Goal: Communication & Community: Answer question/provide support

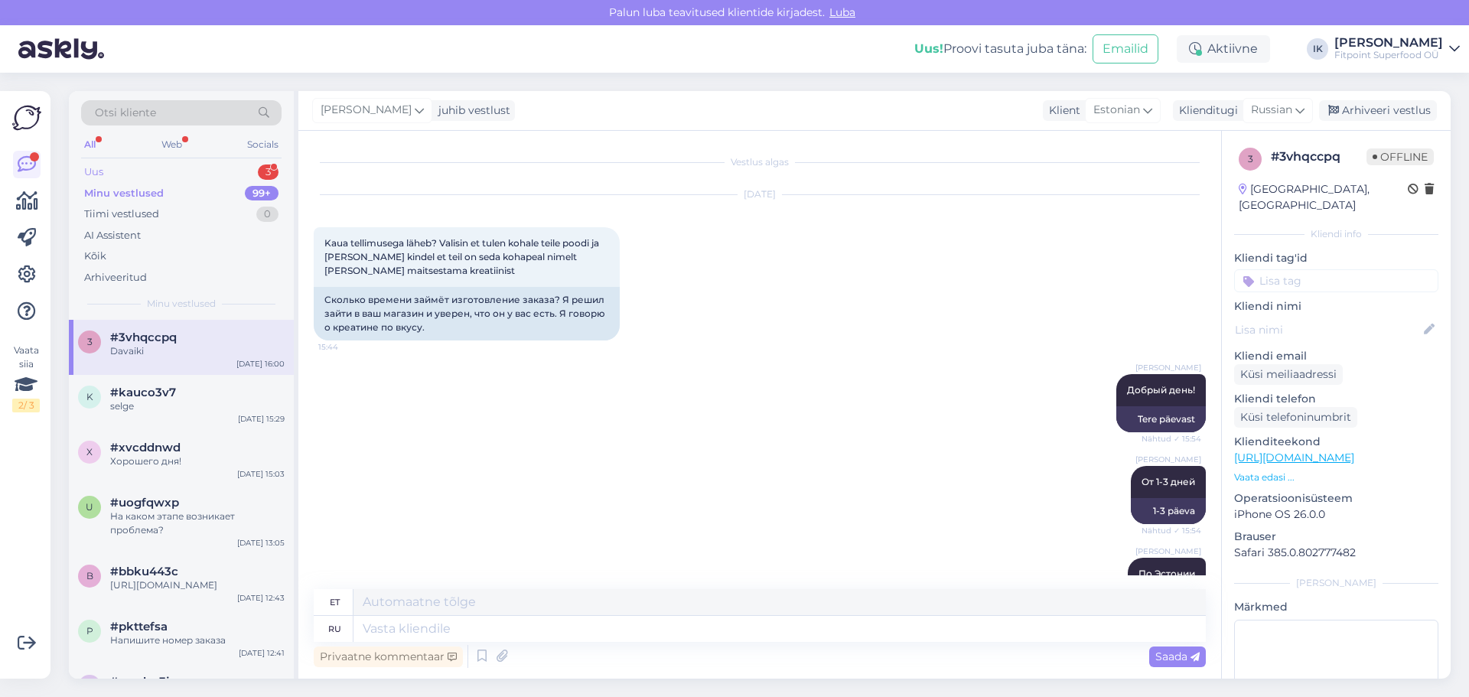
scroll to position [149, 0]
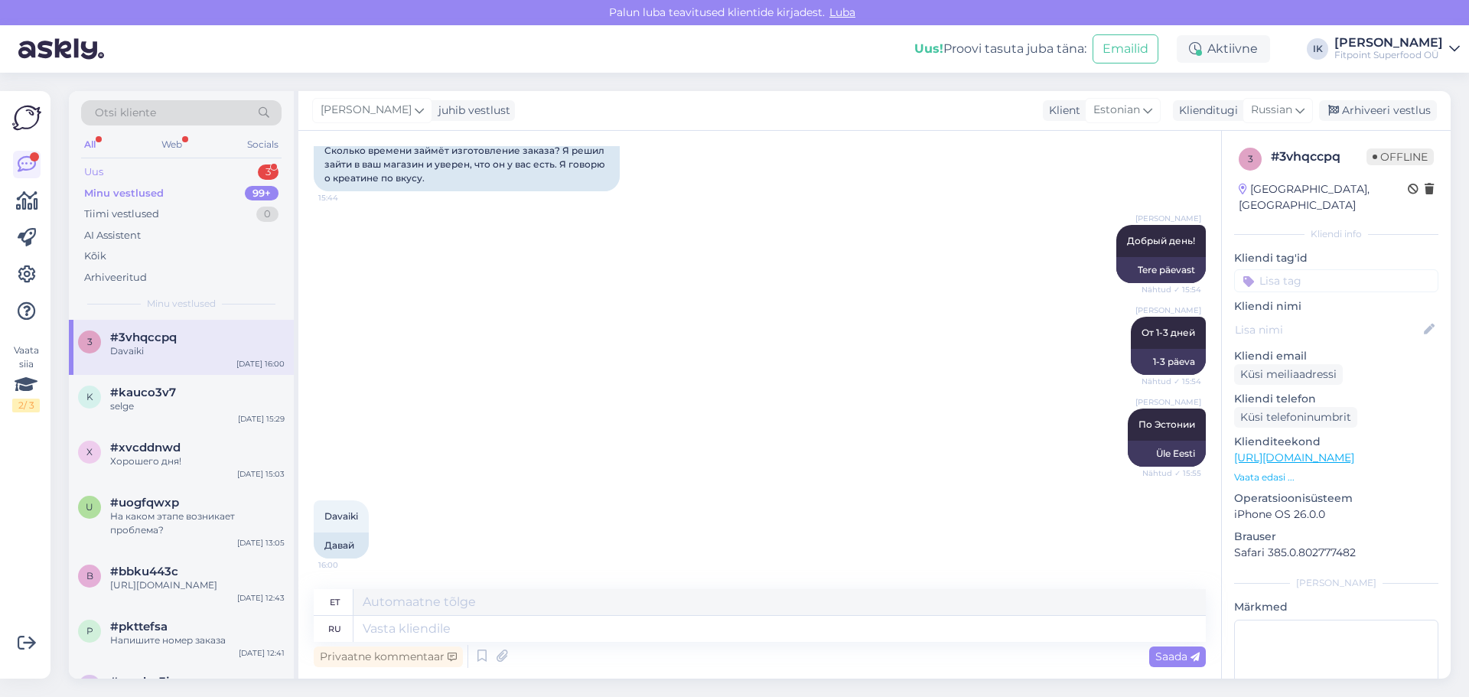
click at [155, 176] on div "Uus 3" at bounding box center [181, 171] width 200 height 21
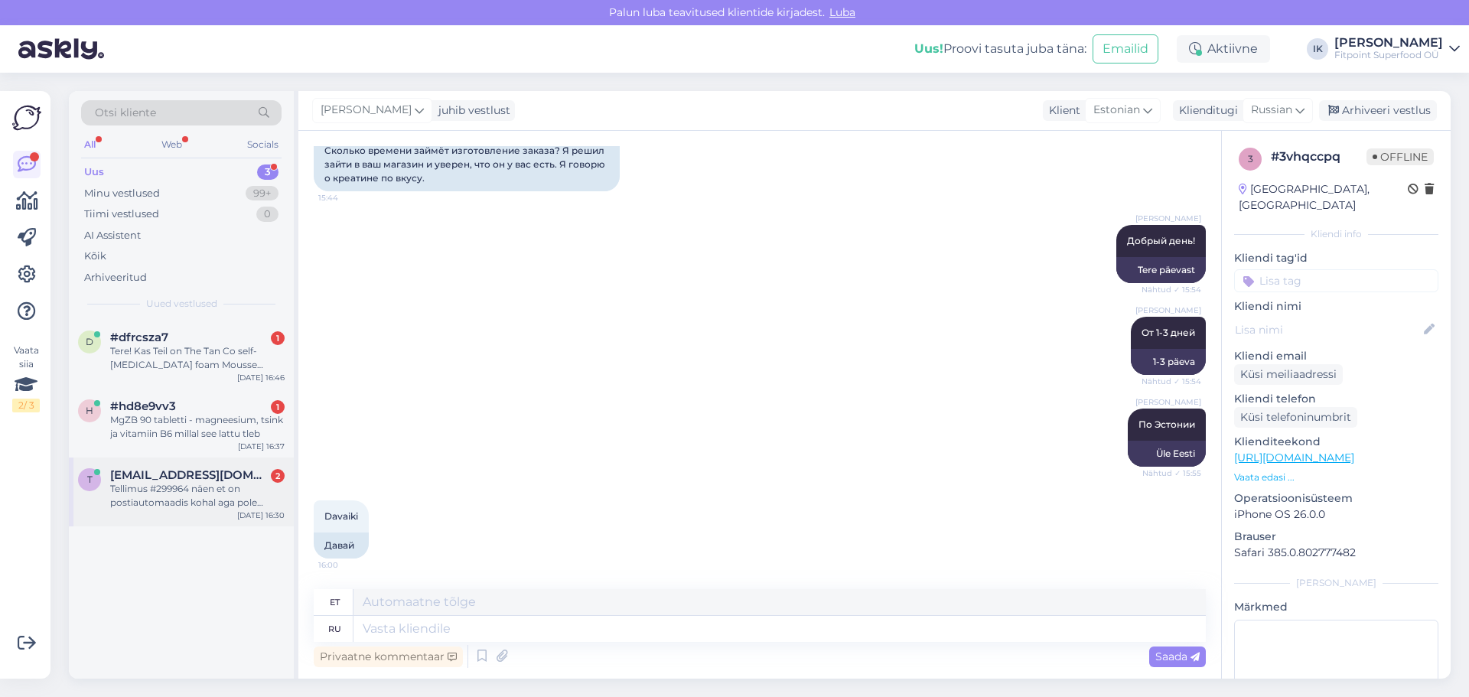
click at [169, 502] on div "Tellimus #299964 näen et on postiautomaadis kohal aga pole tulnud koodi" at bounding box center [197, 496] width 174 height 28
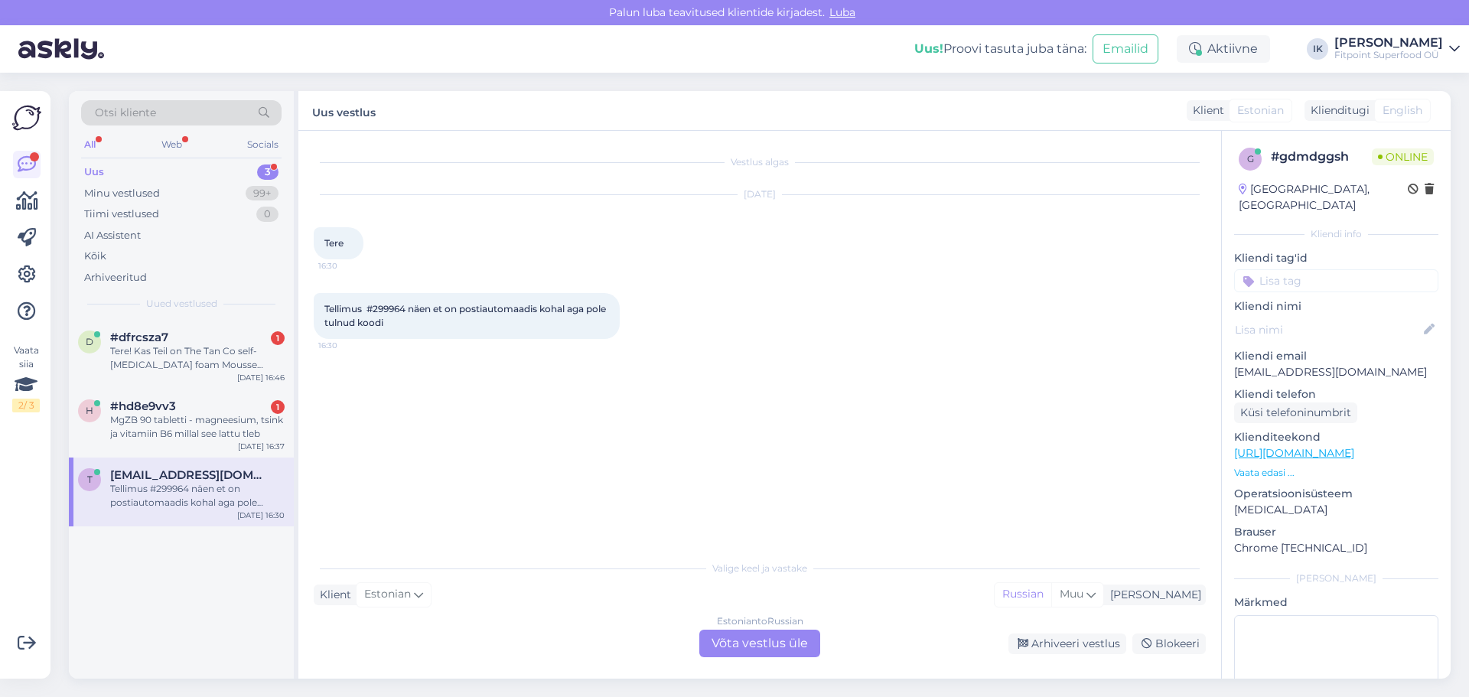
click at [737, 641] on div "Estonian to Russian Võta vestlus üle" at bounding box center [759, 644] width 121 height 28
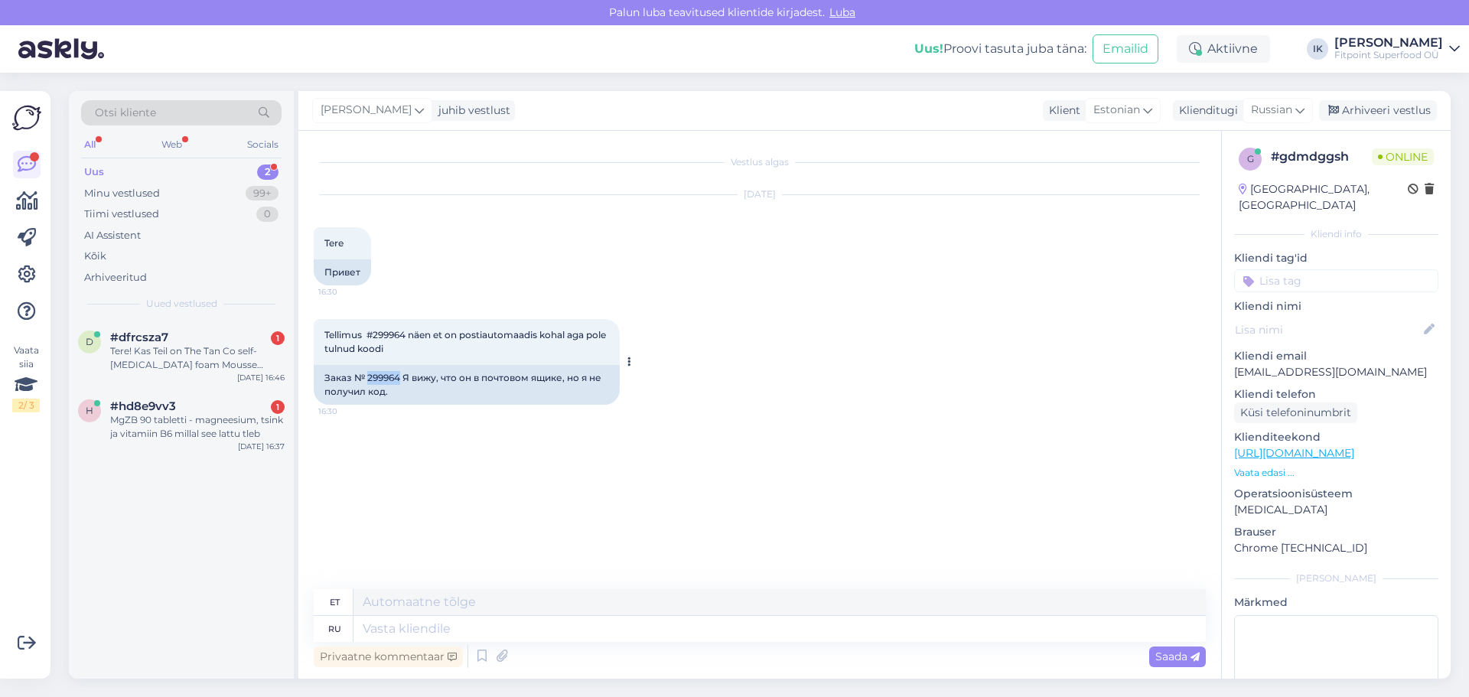
drag, startPoint x: 399, startPoint y: 378, endPoint x: 366, endPoint y: 379, distance: 32.2
click at [366, 379] on div "Заказ № 299964 Я вижу, что он в почтовом ящике, но я не получил код." at bounding box center [467, 385] width 306 height 40
copy div "299964"
click at [418, 629] on textarea at bounding box center [779, 629] width 852 height 26
type textarea "Добрый"
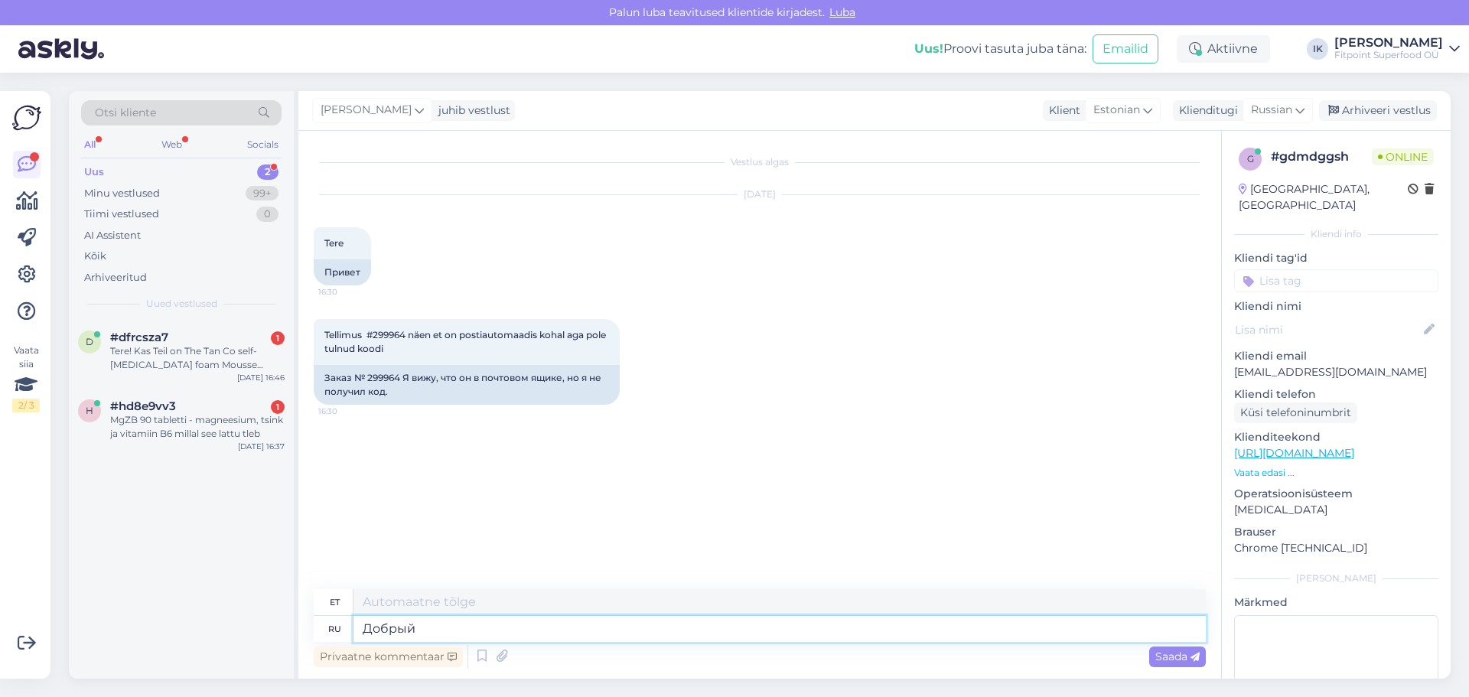
type textarea "Lahke"
type textarea "Добрый день!"
type textarea "Tere päevast"
type textarea "Вам"
type textarea "Sulle"
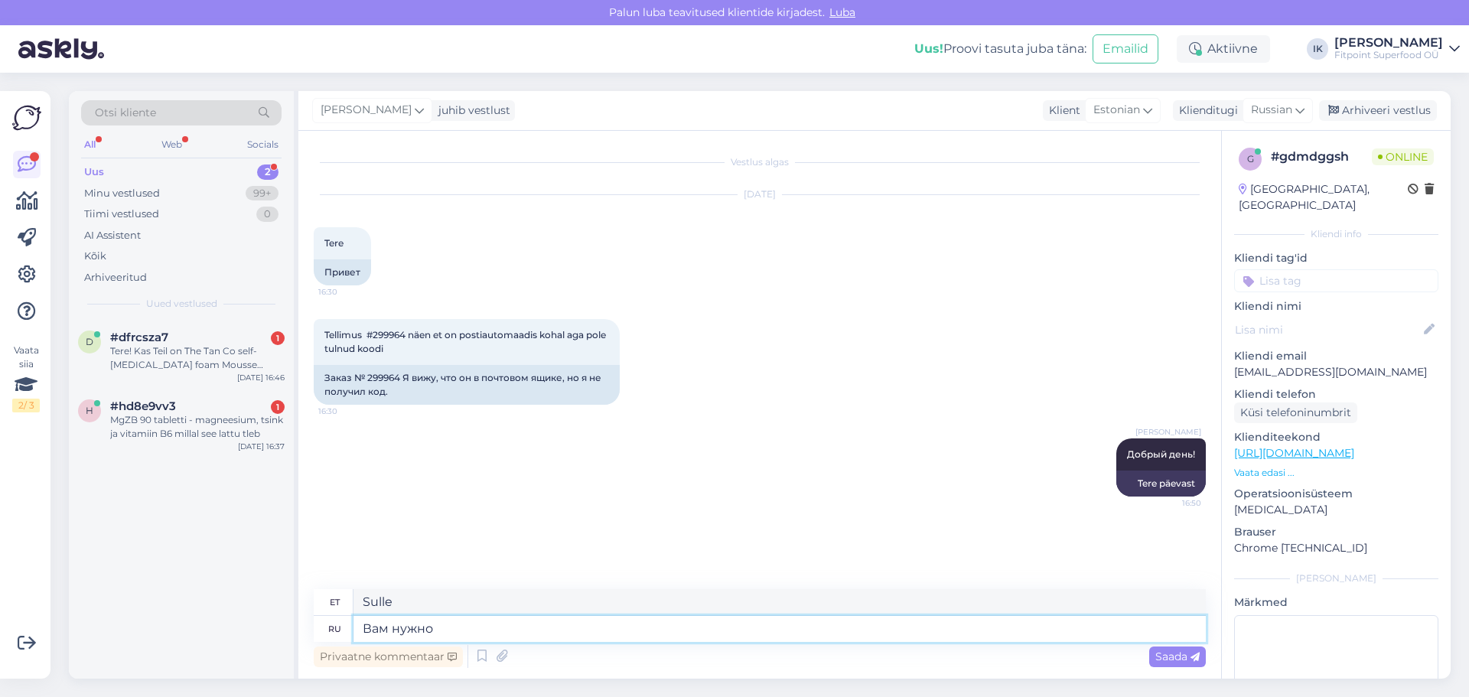
type textarea "Вам нужно"
type textarea "Sa vajad"
type textarea "Вам нужно связаться"
type textarea "Sa pead ühendust võtma"
type textarea "Вам нужно связаться с курьерс"
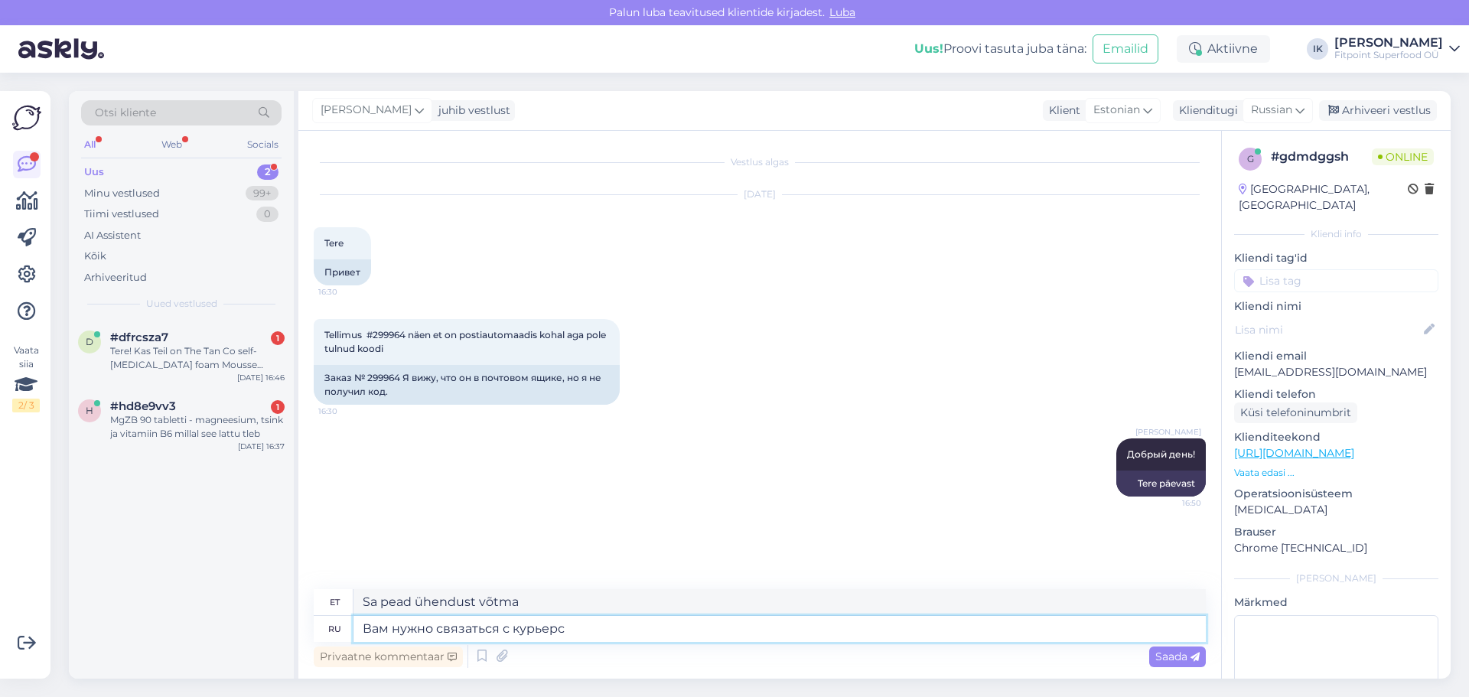
type textarea "[PERSON_NAME] kulleriga ühendust võtma"
type textarea "Вам нужно связаться с курьерской службой"
type textarea "[PERSON_NAME] kullerteenusega ühendust võtma."
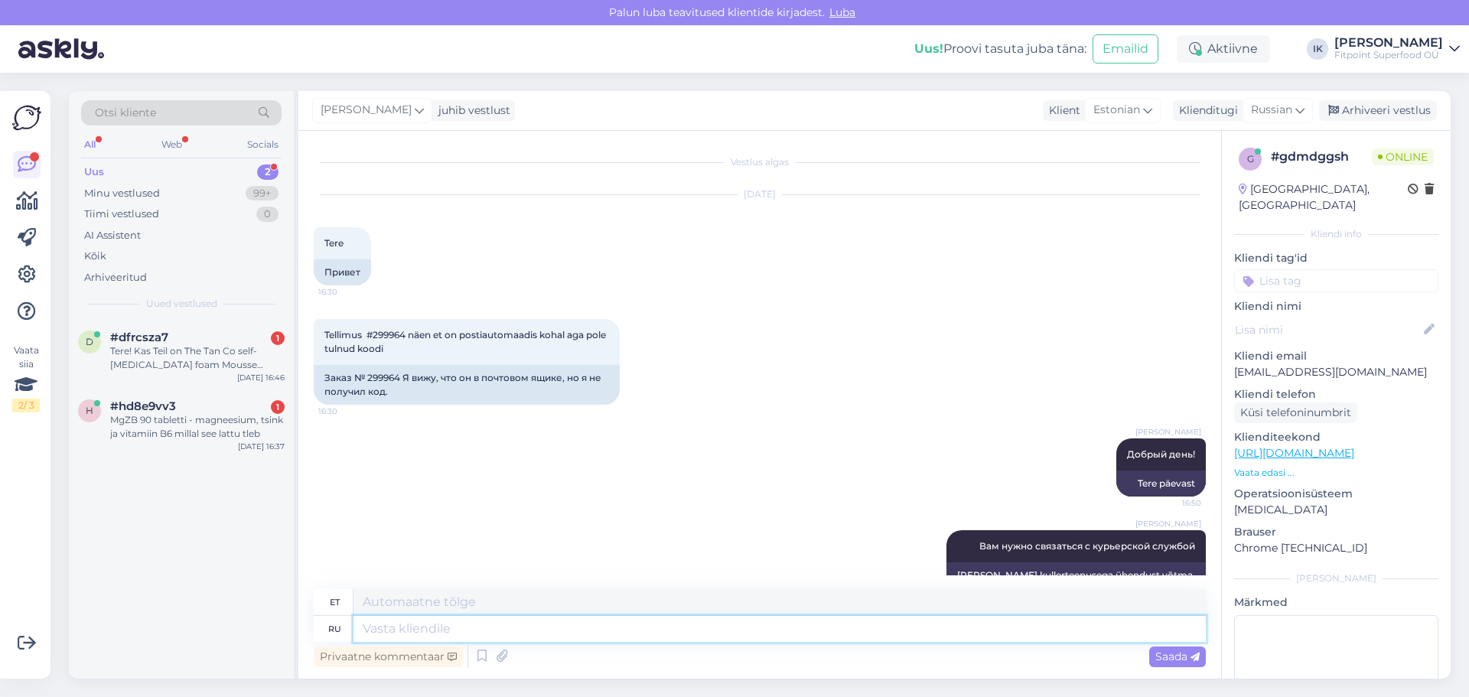
scroll to position [30, 0]
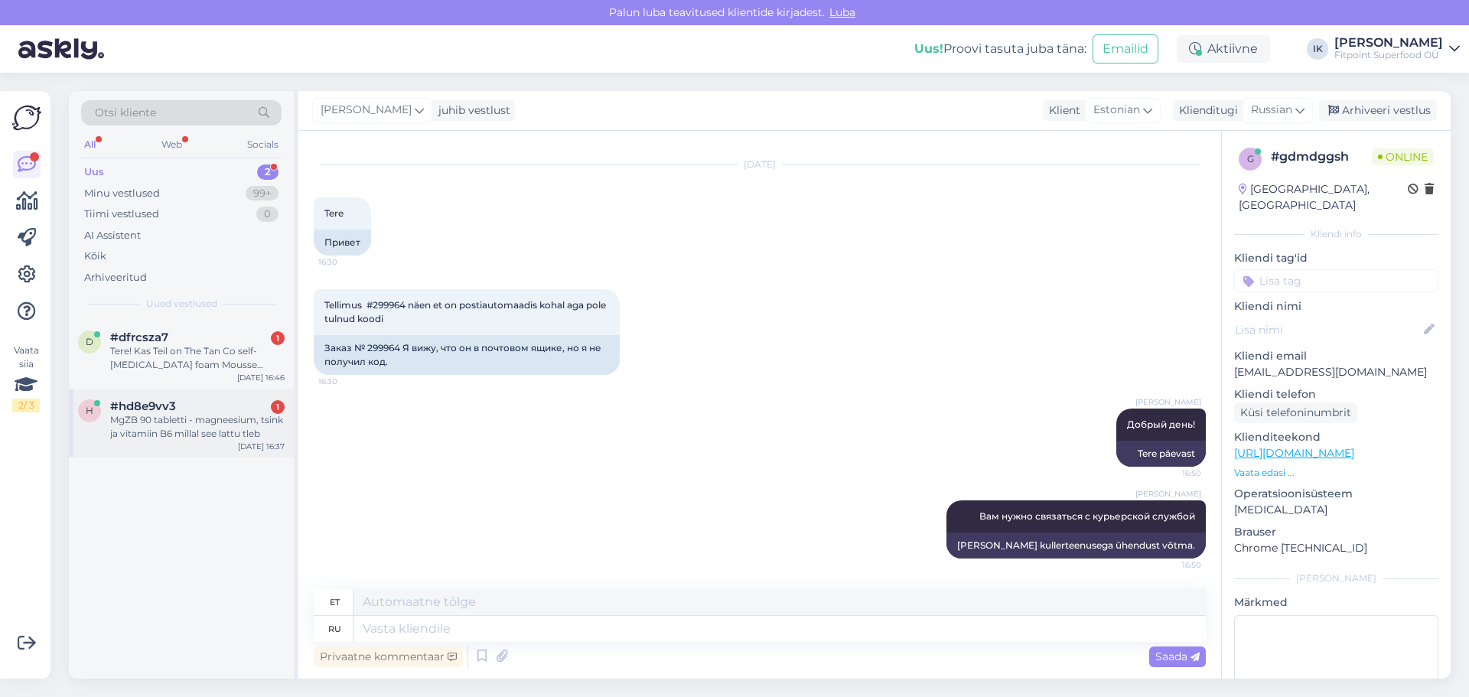
click at [189, 419] on div "MgZB 90 tabletti - magneesium, tsink ja vitamiin B6 millal see lattu tleb" at bounding box center [197, 427] width 174 height 28
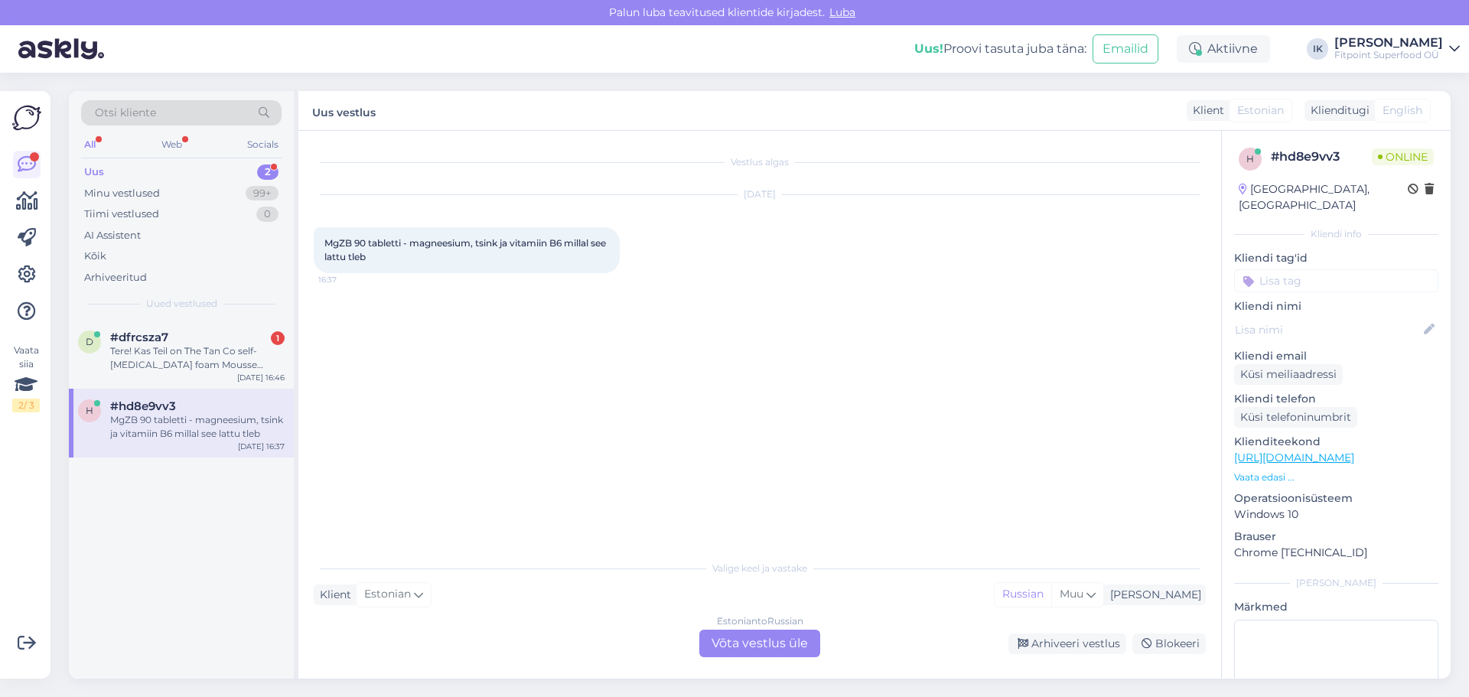
click at [746, 642] on div "Estonian to Russian Võta vestlus üle" at bounding box center [759, 644] width 121 height 28
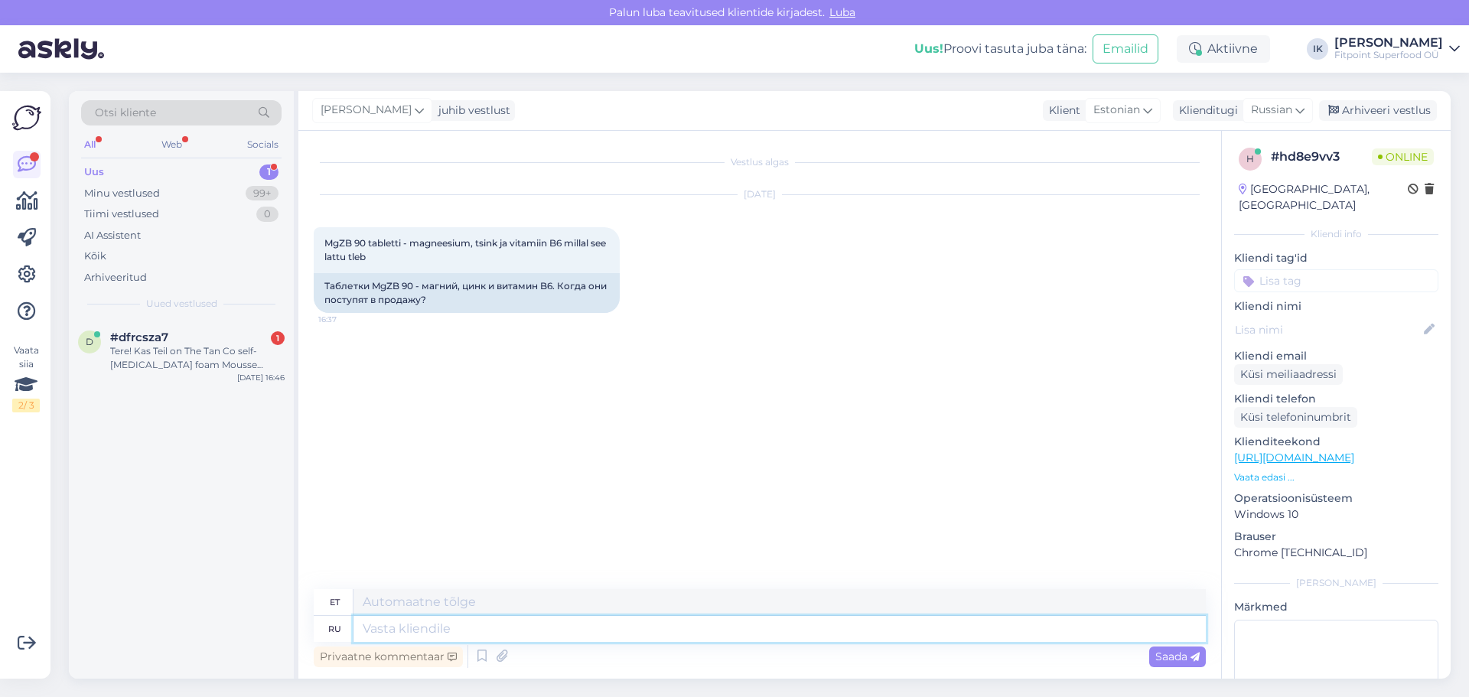
click at [401, 623] on textarea at bounding box center [779, 629] width 852 height 26
type textarea "Добрый"
type textarea "Lahke"
type textarea "Добрый день!"
type textarea "Tere päevast"
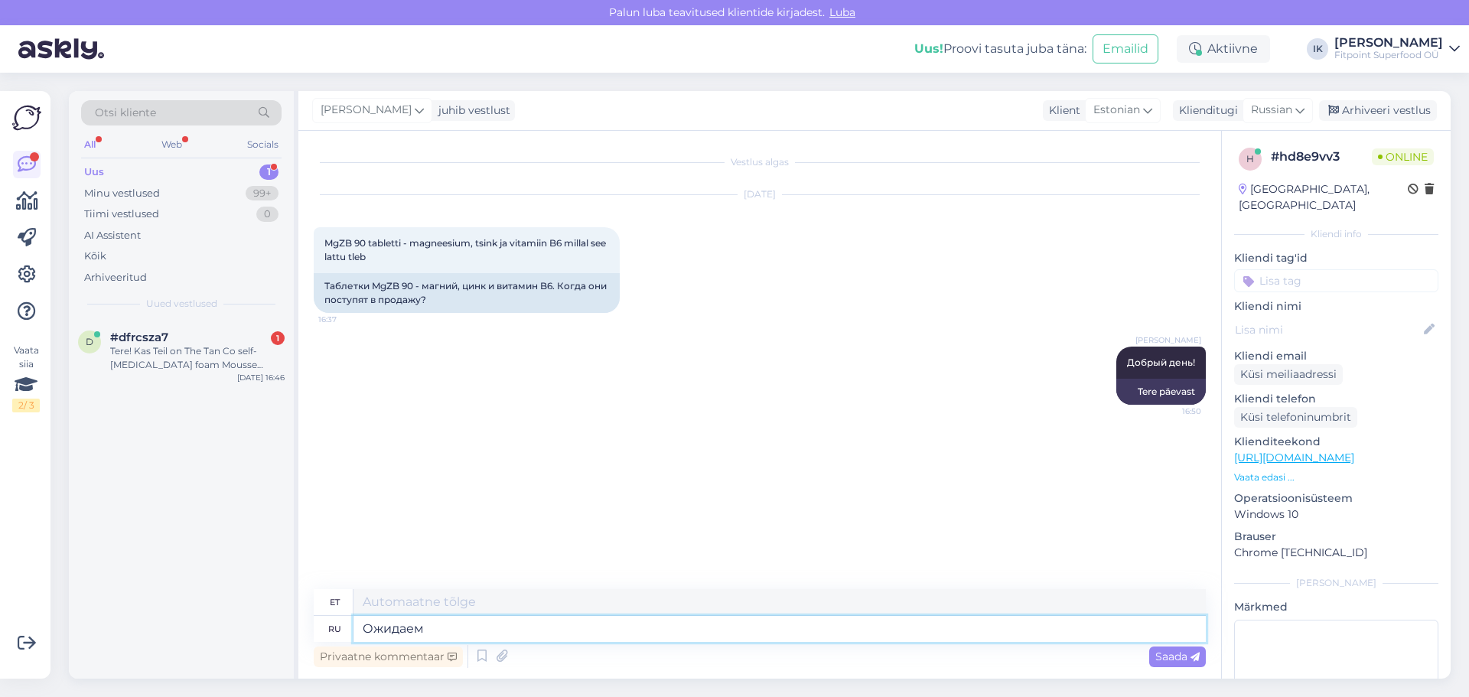
type textarea "Ожидаем"
type textarea "Me ootame"
type textarea "Ожидаем в"
type textarea "Ootame [PERSON_NAME]"
type textarea "Ожидаем в ближ"
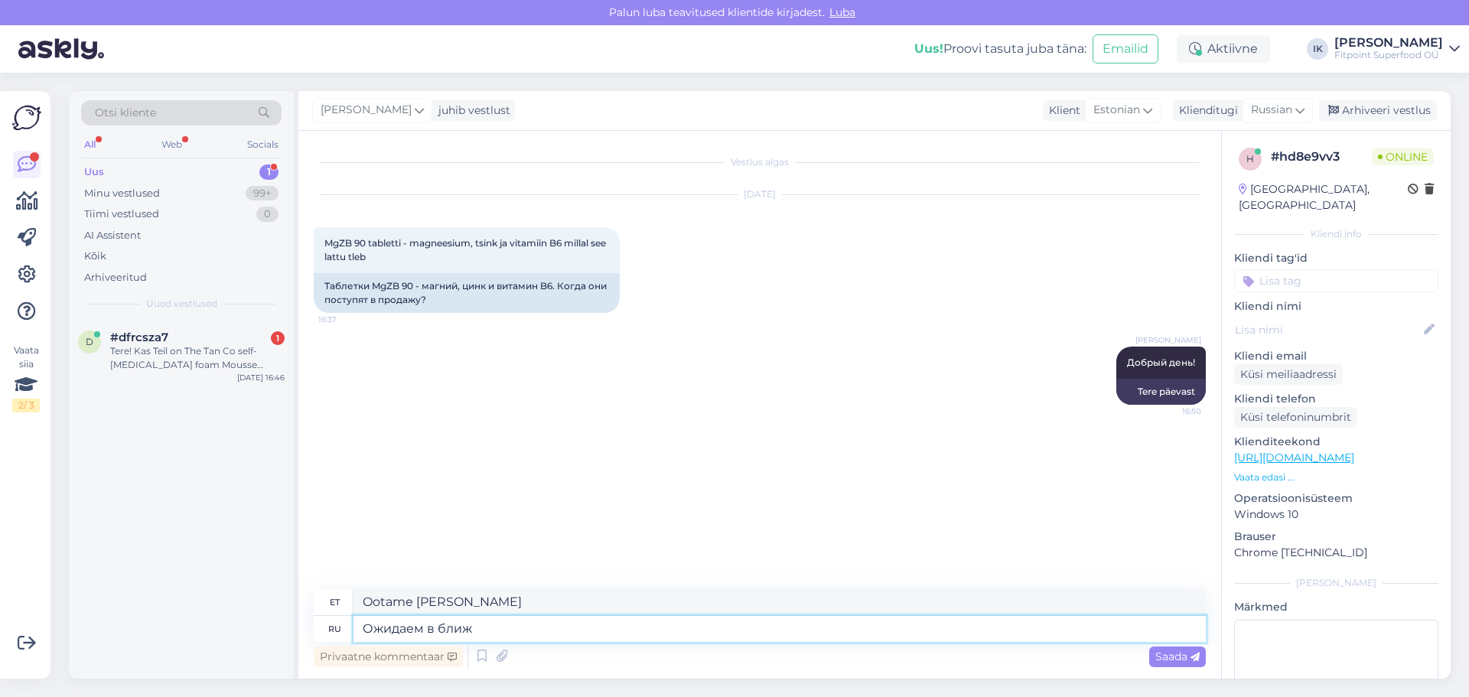
type textarea "Ootame teid peagi"
type textarea "Ожидаем в ближайшее в"
type textarea "Me ootame seda varsti"
type textarea "Ожидаем в ближайшее время"
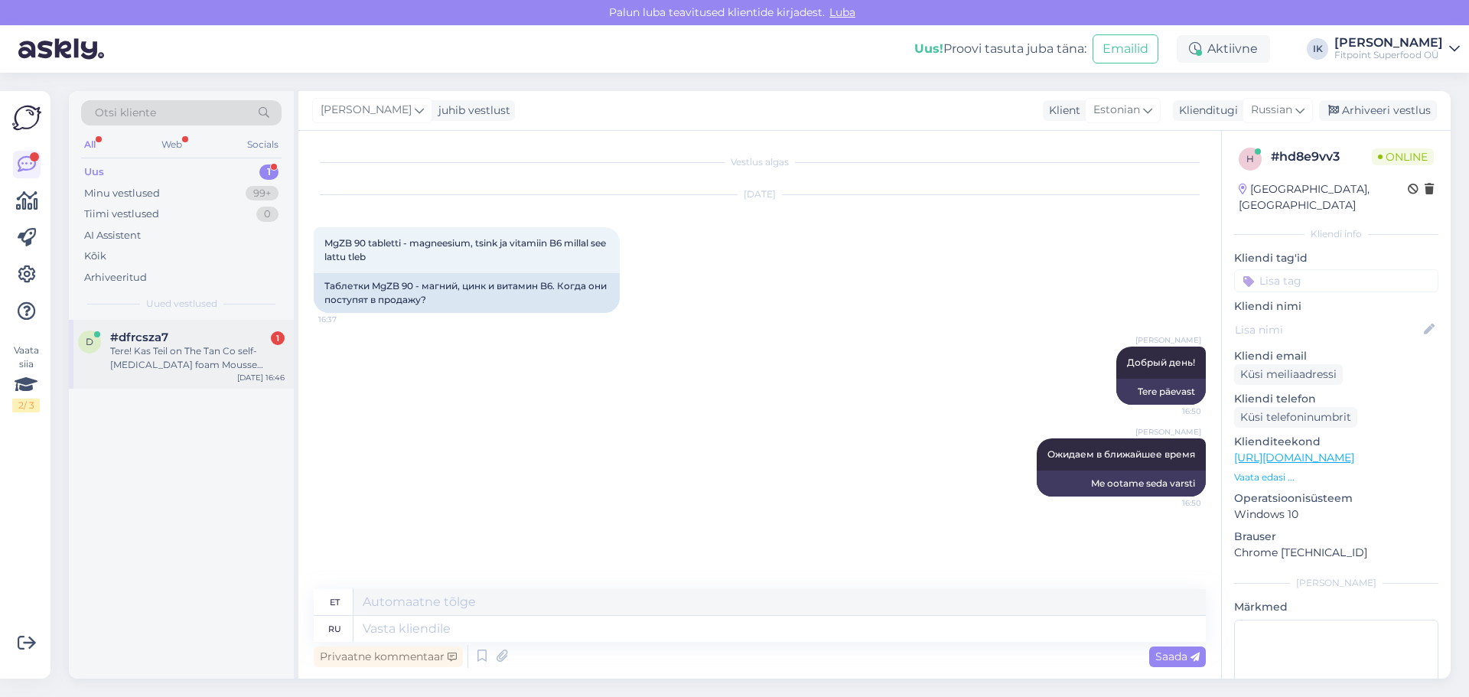
click at [221, 348] on div "Tere! Kas Teil on The Tan Co self-[MEDICAL_DATA] foam Mousse instant/Medium Haa…" at bounding box center [197, 358] width 174 height 28
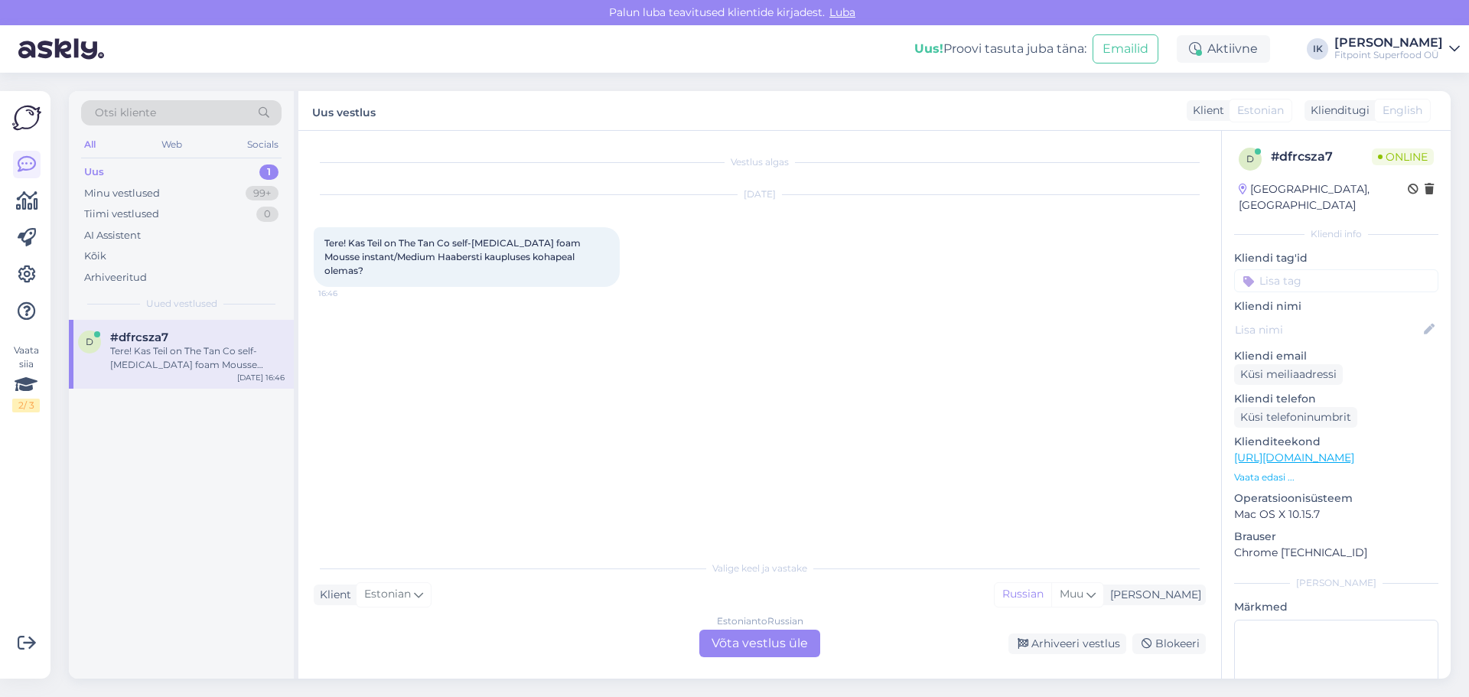
click at [747, 637] on div "Estonian to Russian Võta vestlus üle" at bounding box center [759, 644] width 121 height 28
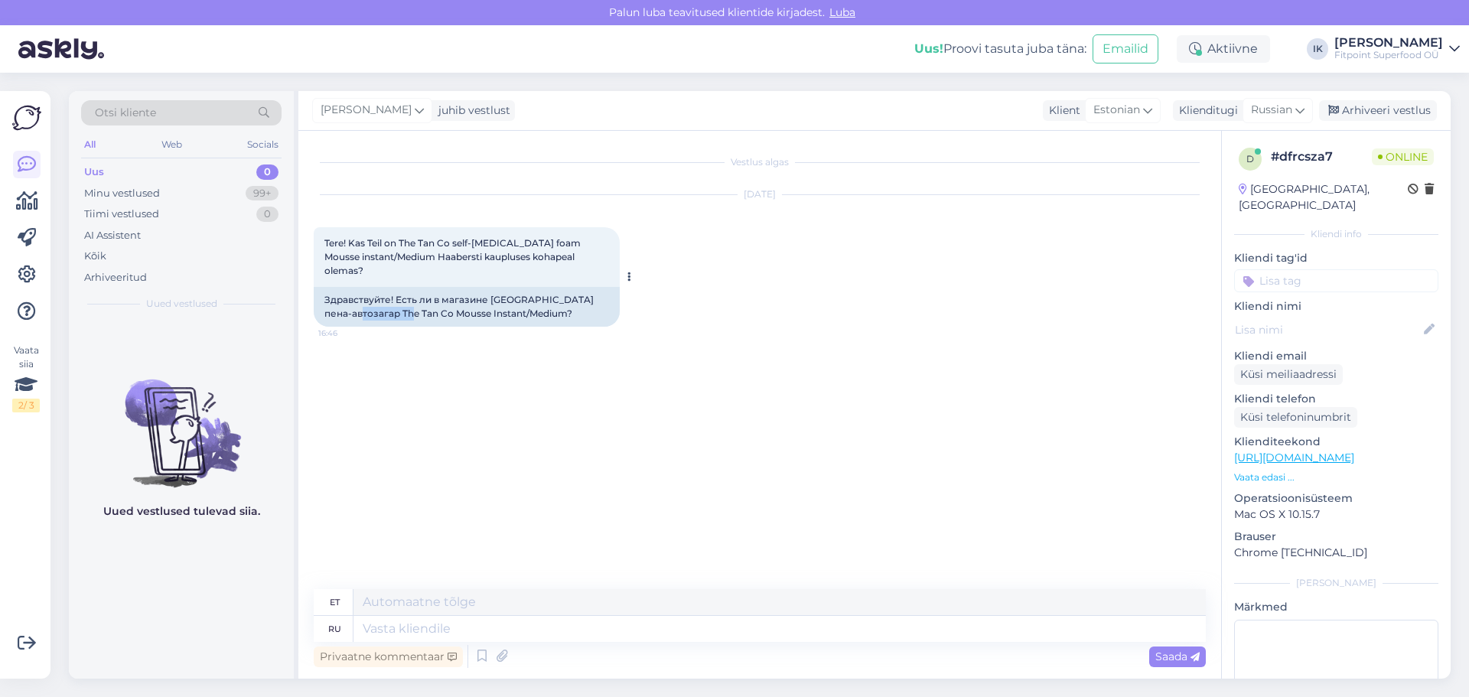
drag, startPoint x: 425, startPoint y: 298, endPoint x: 377, endPoint y: 301, distance: 48.3
click at [377, 301] on div "Здравствуйте! Есть ли в магазине [GEOGRAPHIC_DATA] пена-автозагар The Tan Co Mo…" at bounding box center [467, 307] width 306 height 40
copy div "The Tan Co"
click at [372, 635] on textarea at bounding box center [779, 629] width 852 height 26
type textarea "Добрый"
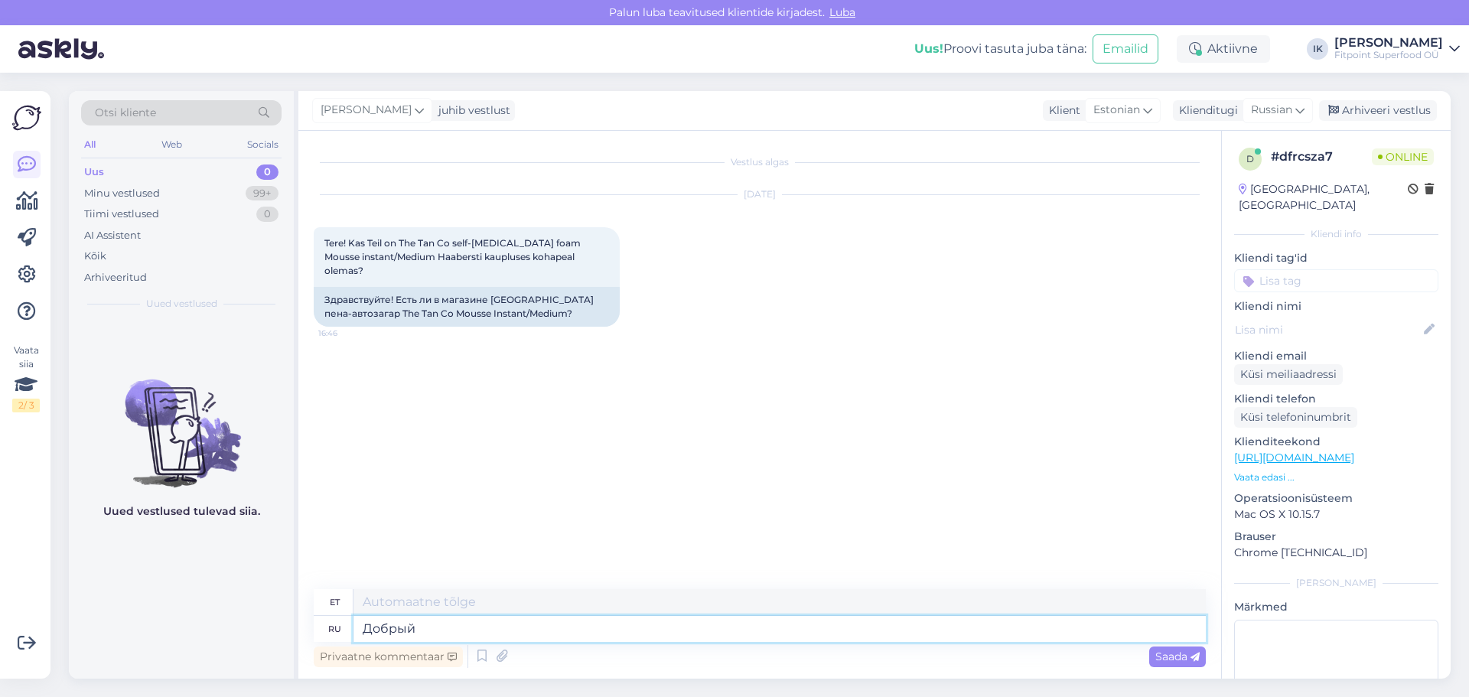
type textarea "Lahke"
type textarea "Добрый день!"
type textarea "Tere päevast"
type textarea "Ксожалению,"
type textarea "Kahjuks"
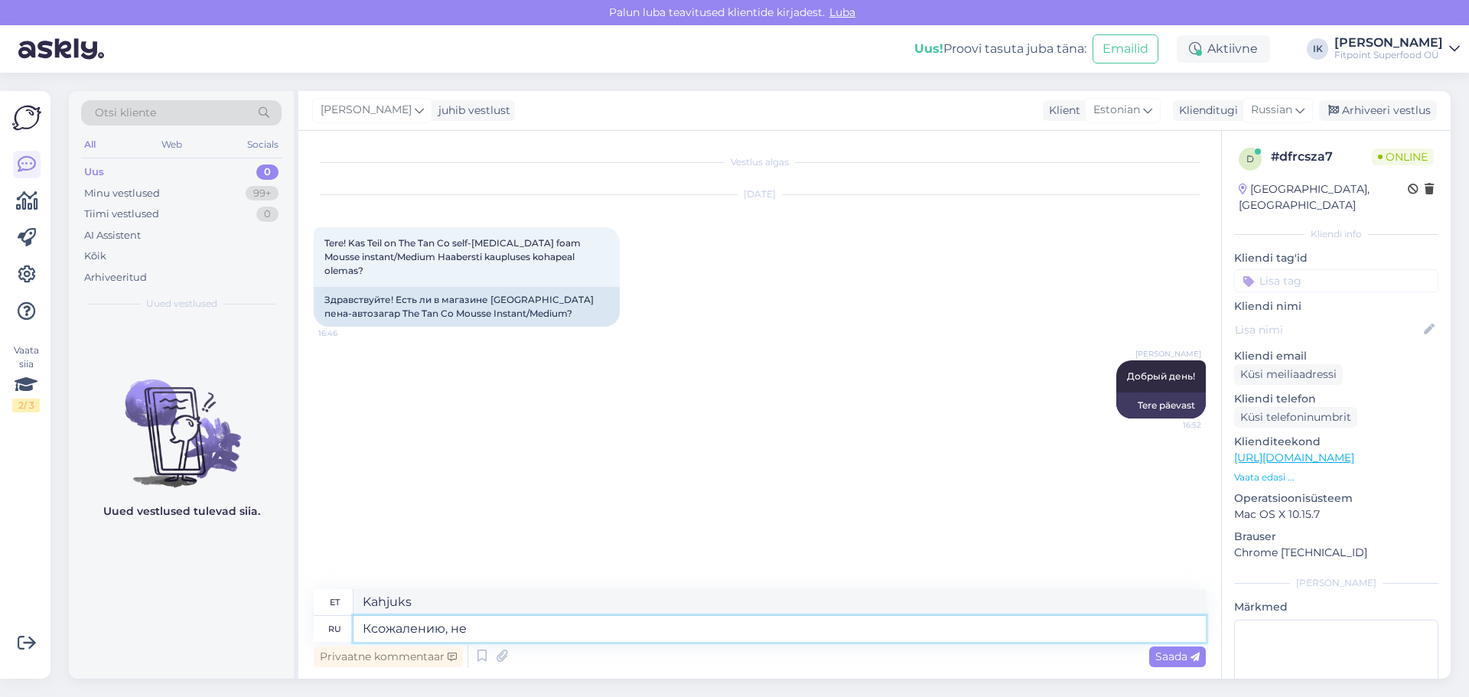
type textarea "Ксожалению, нет"
type textarea "Kahjuks mitte"
type textarea "Ксожалению, нетВы"
type textarea "Kahjuks mitte, sina"
type textarea "Ксожалению, нет"
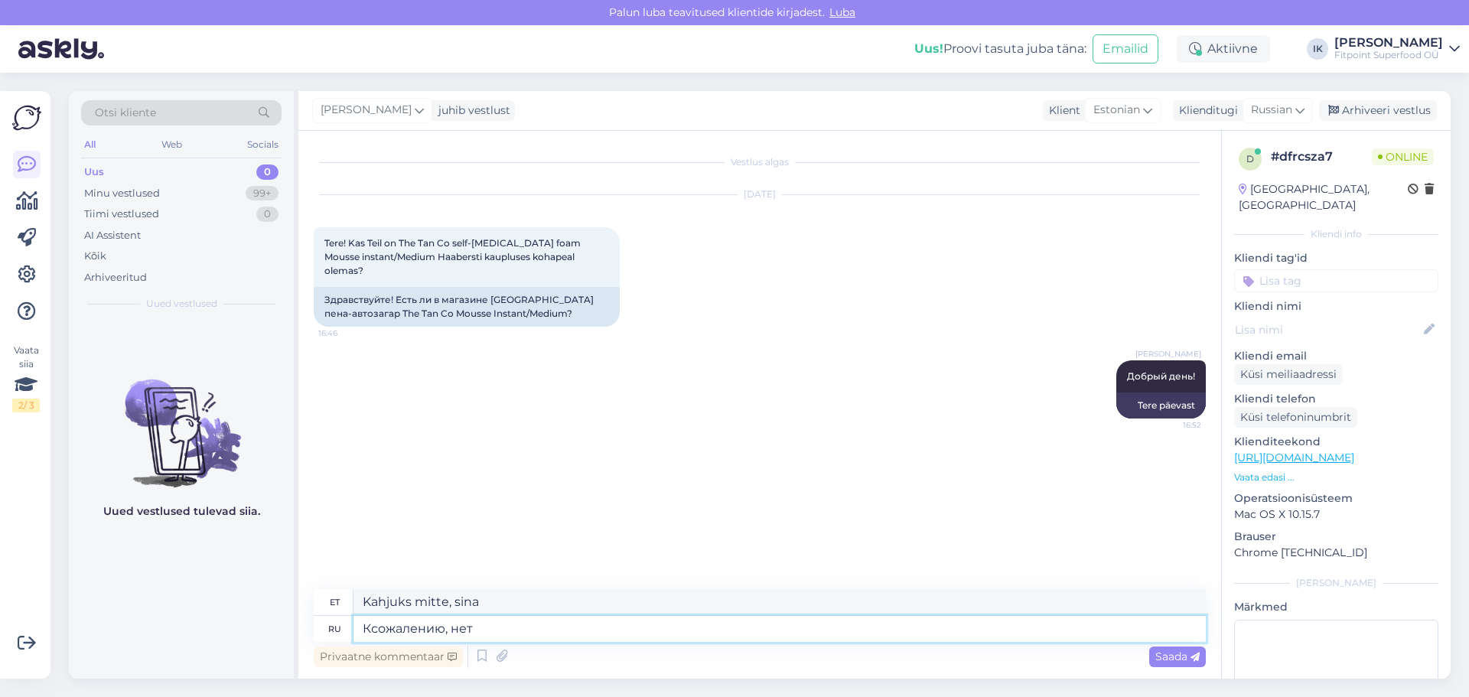
type textarea "Kahjuks mitte"
type textarea "Вы"
type textarea "Sina"
type textarea "Вы можете"
type textarea "Sa saad"
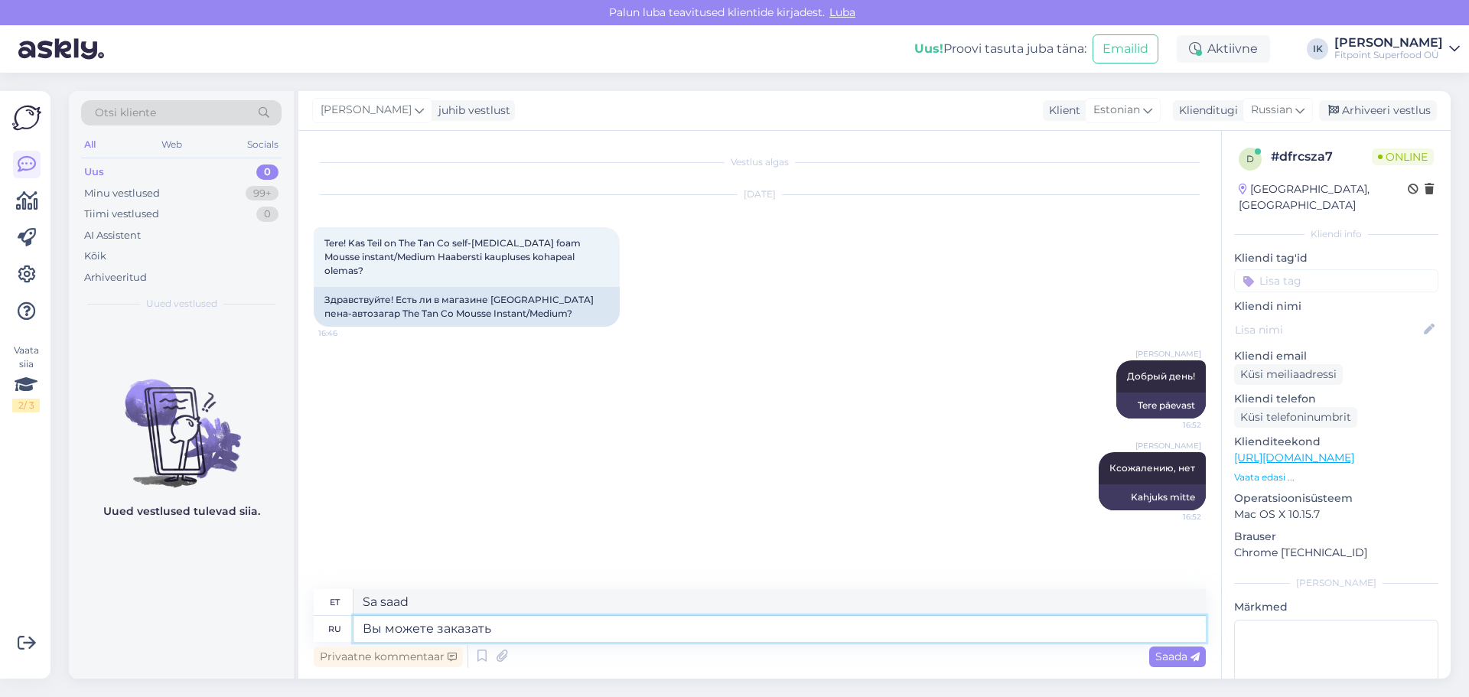
type textarea "Вы можете заказать"
type textarea "Saate tellida"
type textarea "Вы можете заказать его в"
type textarea "Saate seda tellida"
type textarea "Вы можете заказать его в н"
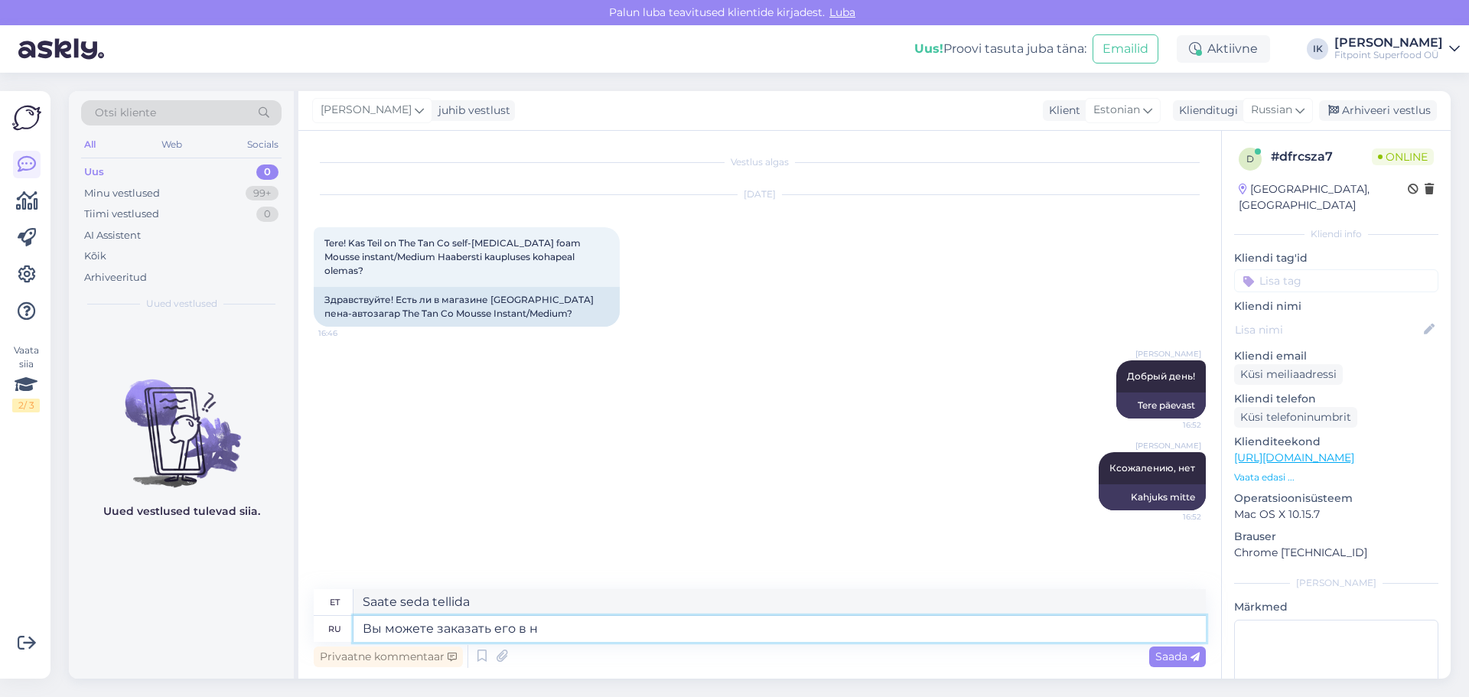
type textarea "Saate seda tellida aadressil"
type textarea "Вы можете заказать его в нашем и"
type textarea "Saate seda meie käest tellida"
type textarea "Вы можете заказать его в нашем инт"
type textarea "Saate seda meie veebisaidilt tellida."
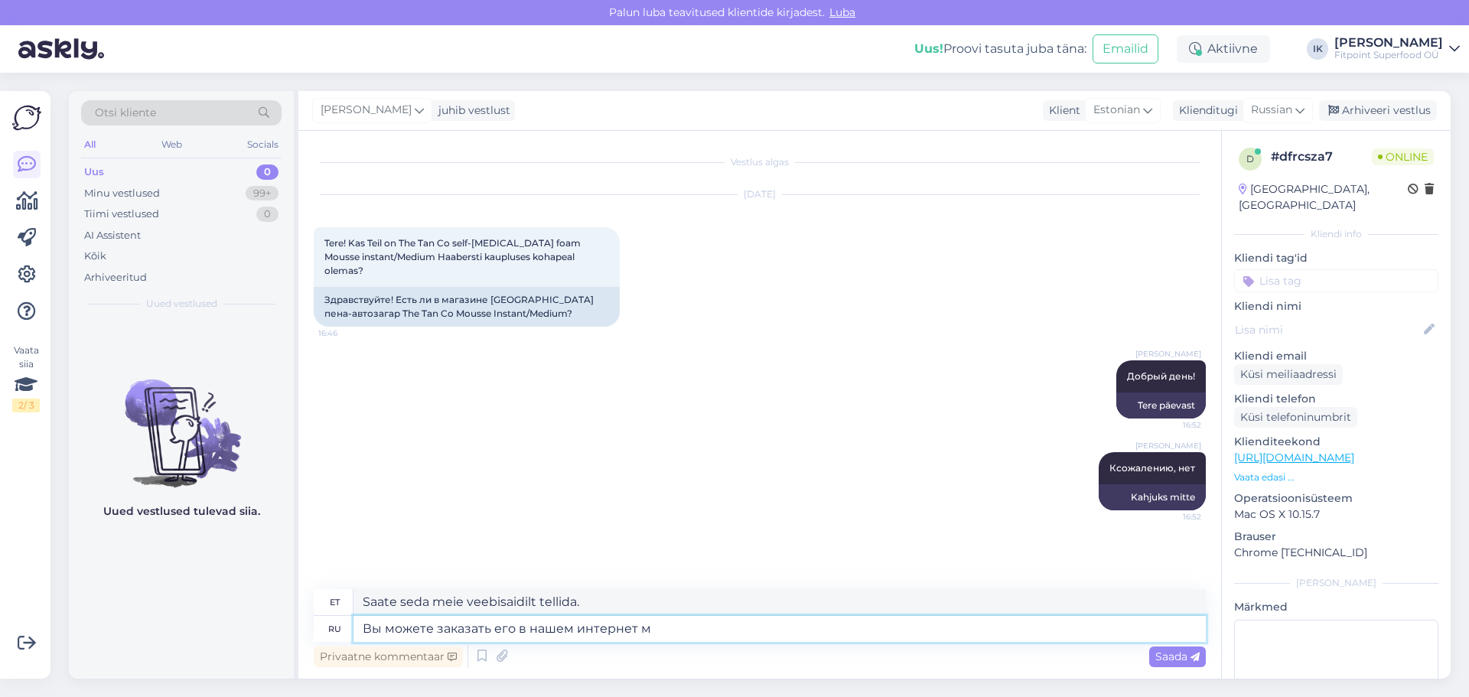
type textarea "Вы можете заказать его в нашем интернет ма"
type textarea "Saate seda meie internetist tellida"
type textarea "Вы можете заказать его в нашем интернет магазине"
type textarea "Saate seda tellida meie e-poest"
type textarea "Вы можете заказать его в нашем интернет магазине с"
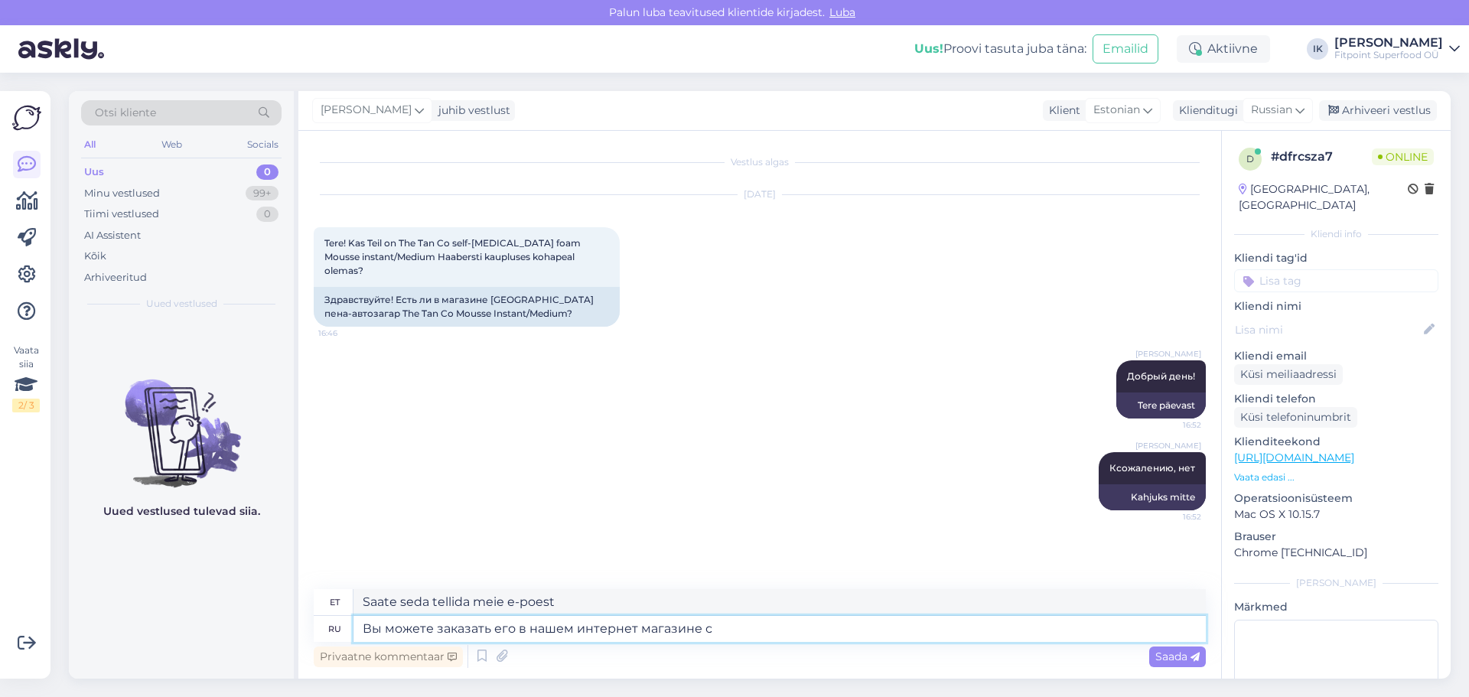
type textarea "Saate seda meie e-poest tellida koos"
type textarea "Вы можете заказать его в нашем интернет магазине с получением"
type textarea "Saate selle meie e-poest tellida ja [PERSON_NAME]"
type textarea "Вы можете заказать его в нашем интернет магазине с получением [PERSON_NAME]"
type textarea "Saate selle tellida meie e-[PERSON_NAME] kohaletoimetamisega"
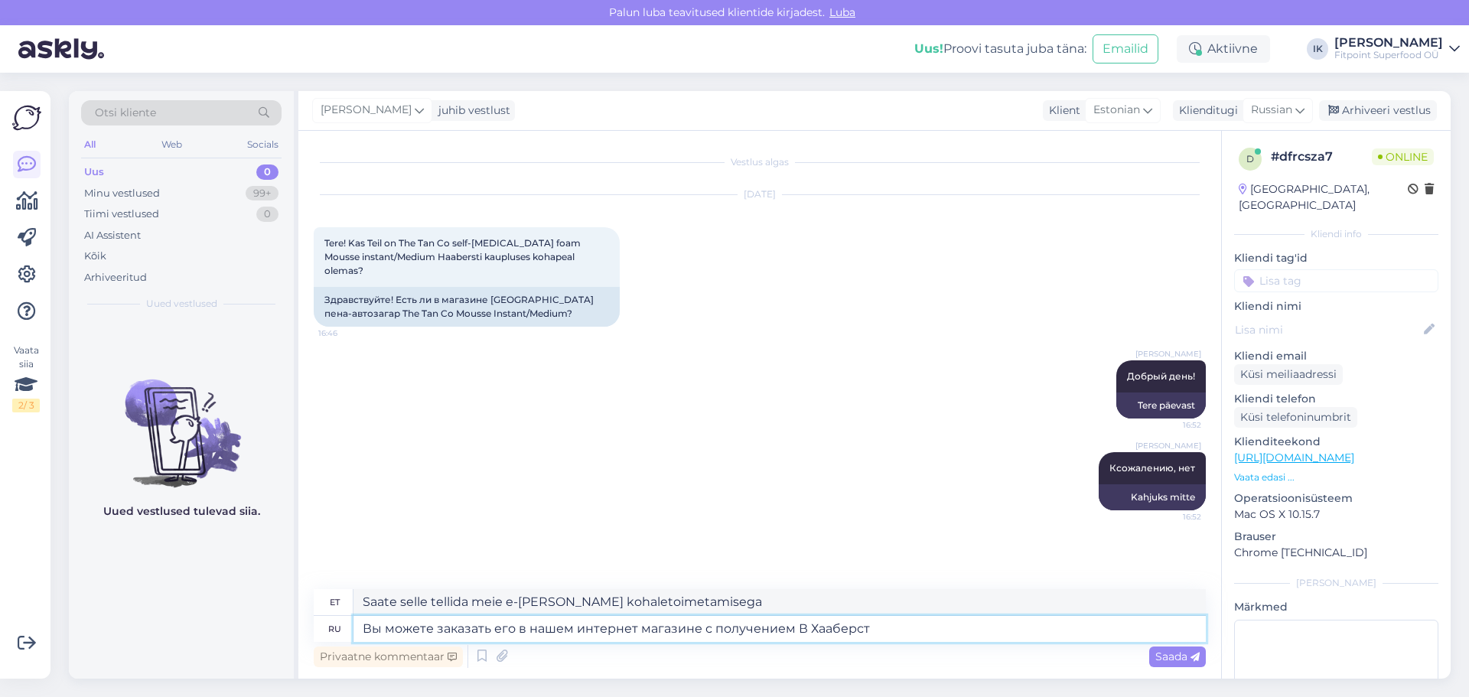
type textarea "Вы можете заказать его в нашем интернет магазине с получением В Хааберсти"
type textarea "Saate seda tellida meie e-[PERSON_NAME] kohaletoimetamisega [PERSON_NAME]."
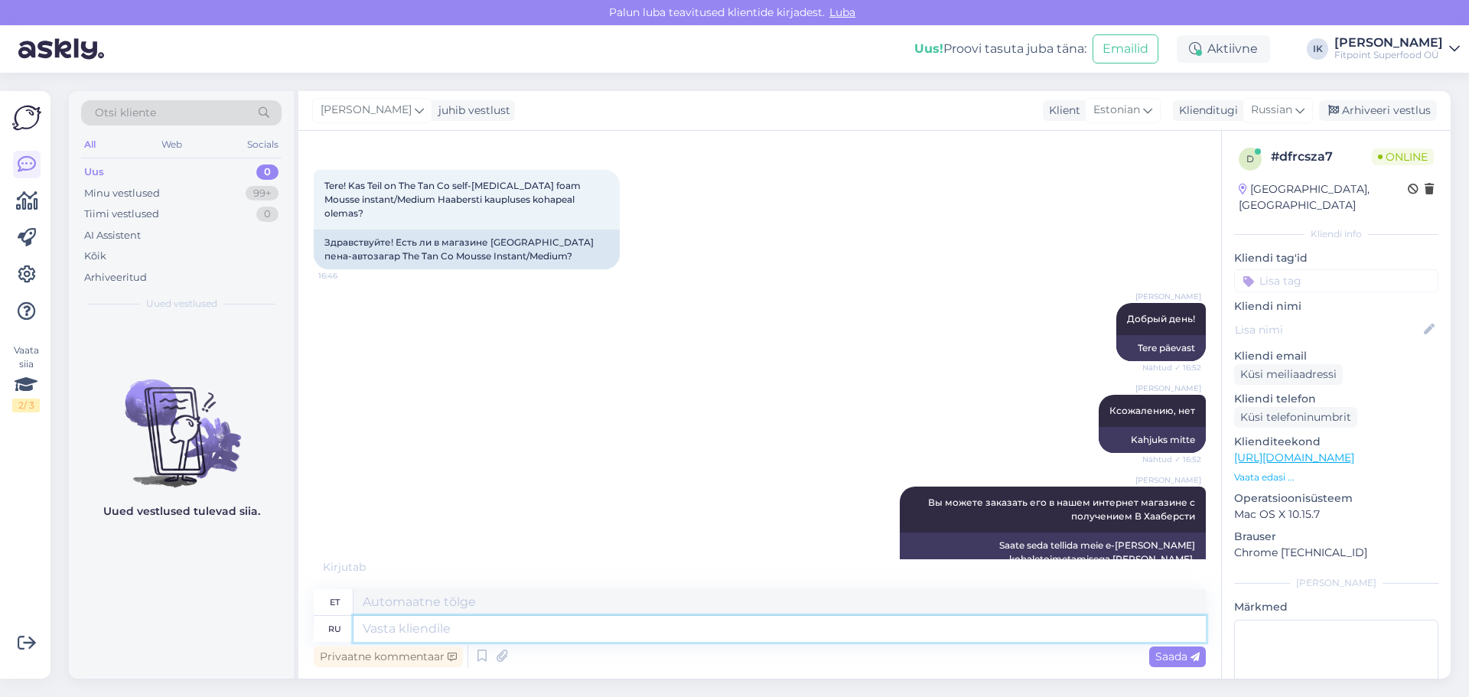
scroll to position [149, 0]
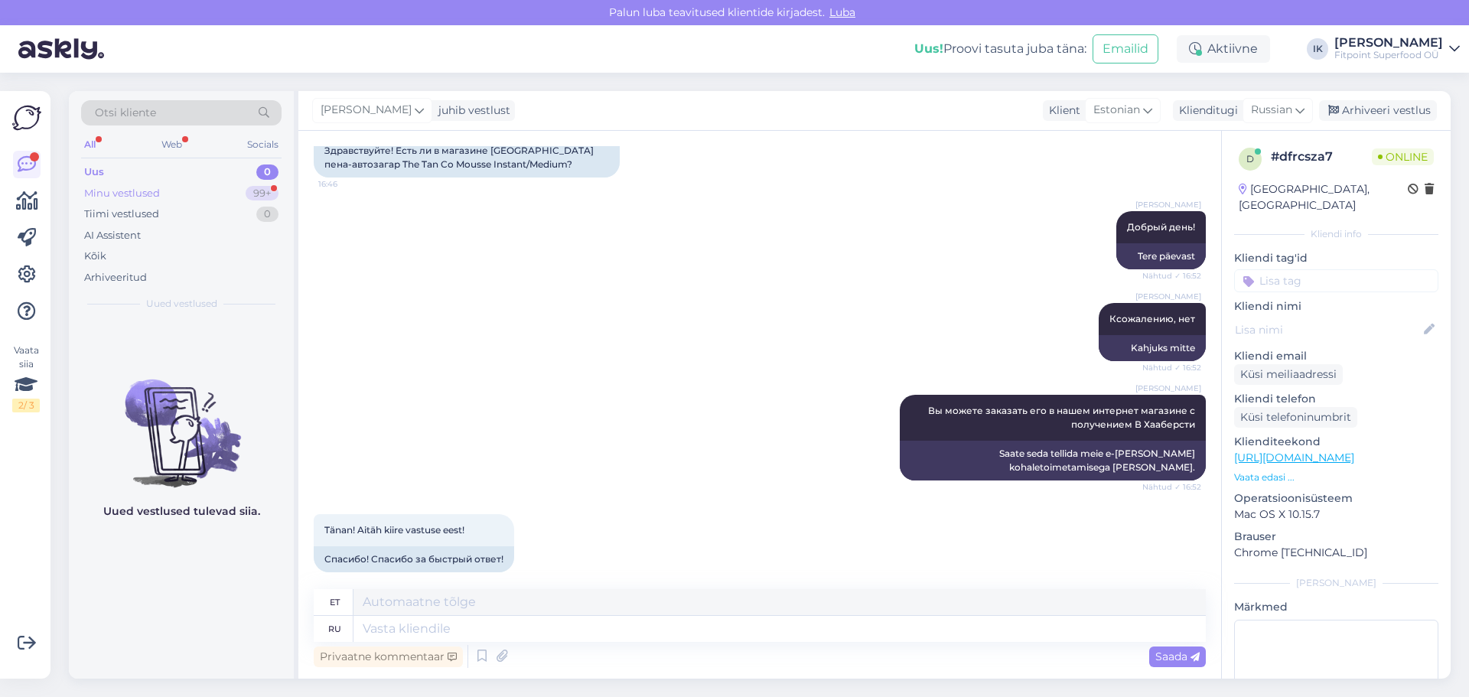
click at [145, 187] on div "Minu vestlused" at bounding box center [122, 193] width 76 height 15
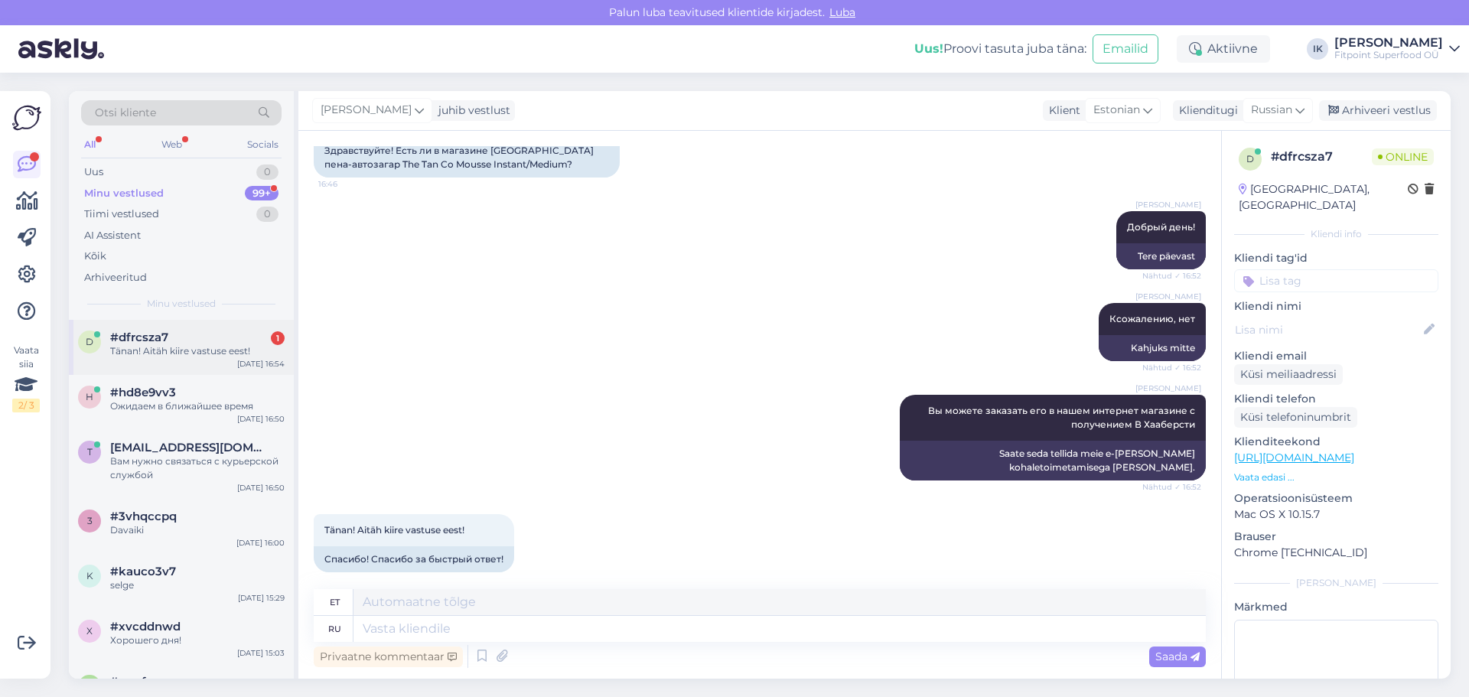
click at [175, 353] on div "Tänan! Aitäh kiire vastuse eest!" at bounding box center [197, 351] width 174 height 14
click at [409, 626] on textarea at bounding box center [779, 629] width 852 height 26
type textarea "Хоро"
type textarea "Hea"
type textarea "Хорошего дня!"
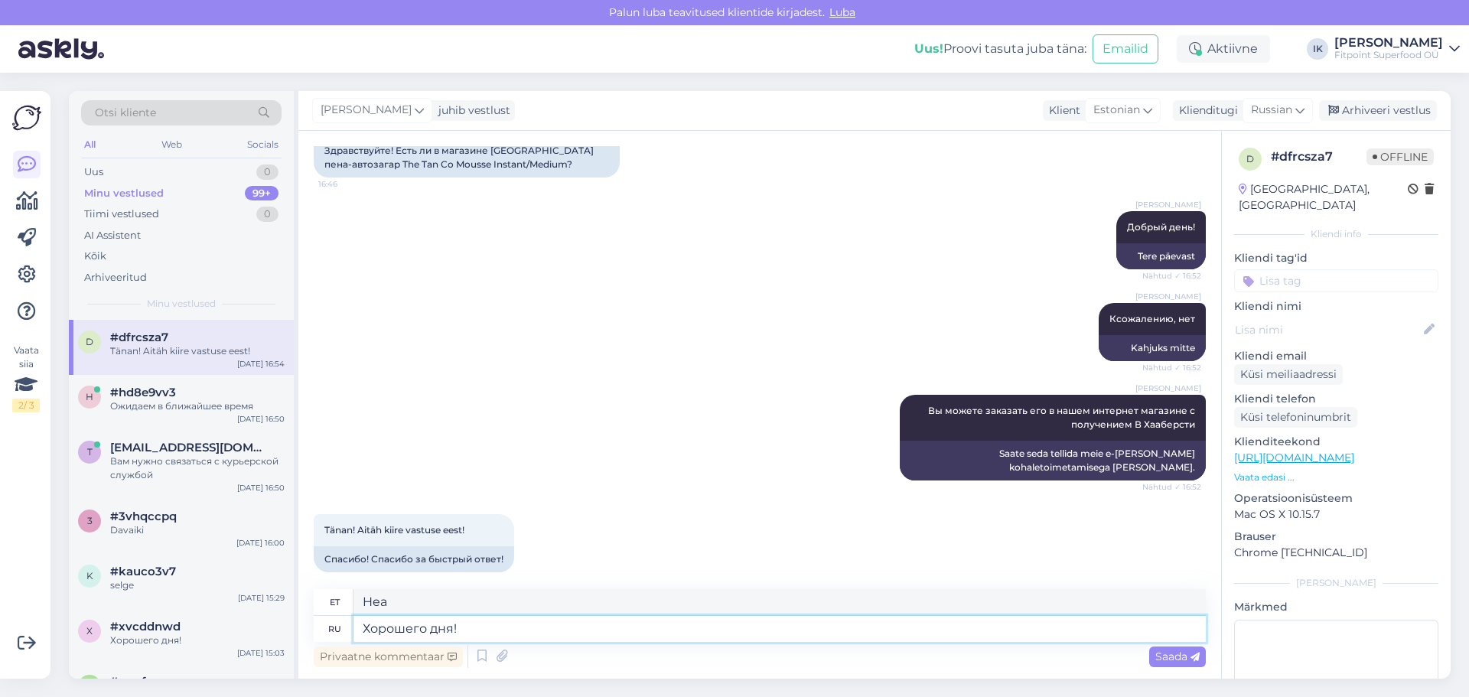
type textarea "Head päeva!"
type textarea "Хорошего дня!"
click at [1183, 658] on span "Saada" at bounding box center [1177, 656] width 44 height 14
